Goal: Task Accomplishment & Management: Manage account settings

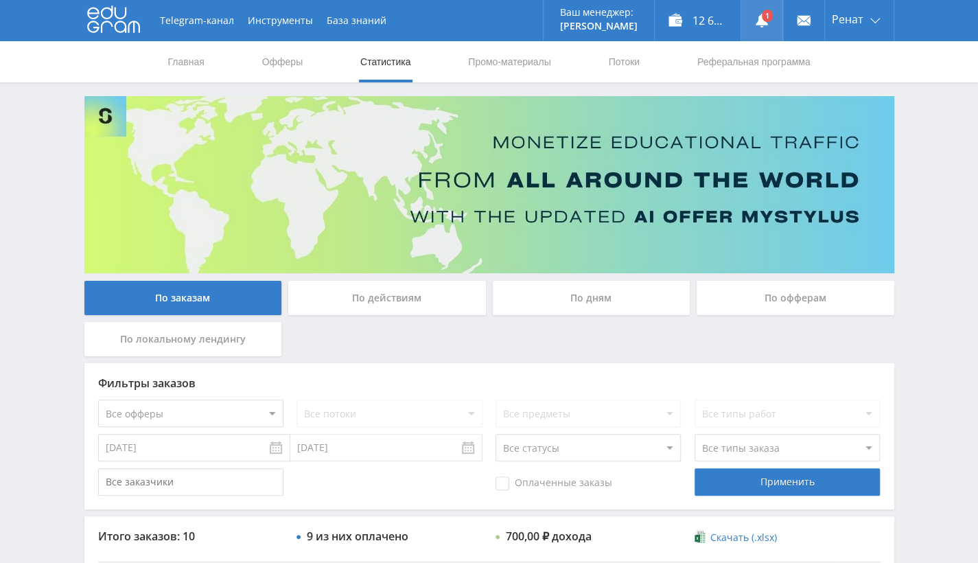
click at [767, 22] on icon at bounding box center [762, 21] width 14 height 14
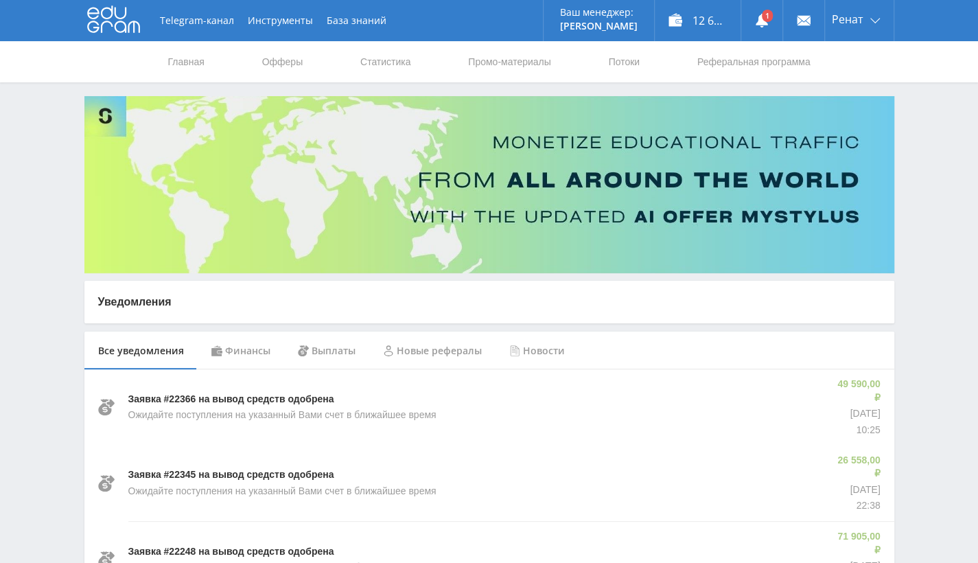
click at [244, 349] on div "Финансы" at bounding box center [241, 351] width 86 height 38
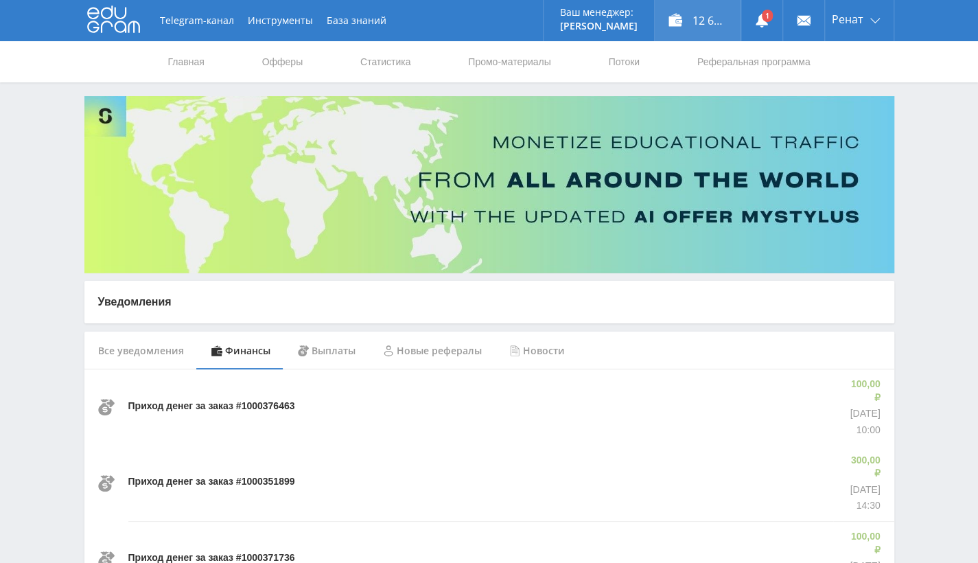
click at [690, 21] on div "12 671,50 ₽" at bounding box center [698, 20] width 86 height 41
